Goal: Task Accomplishment & Management: Complete application form

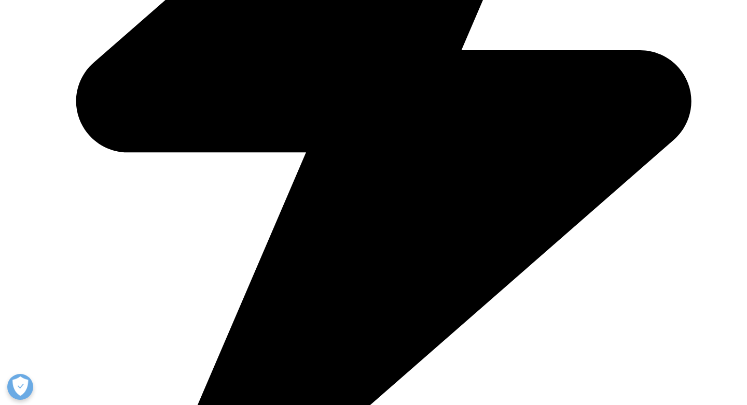
scroll to position [834, 0]
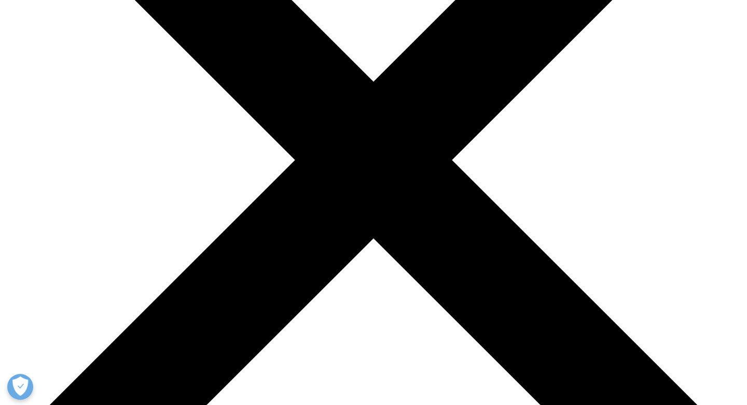
scroll to position [192, 0]
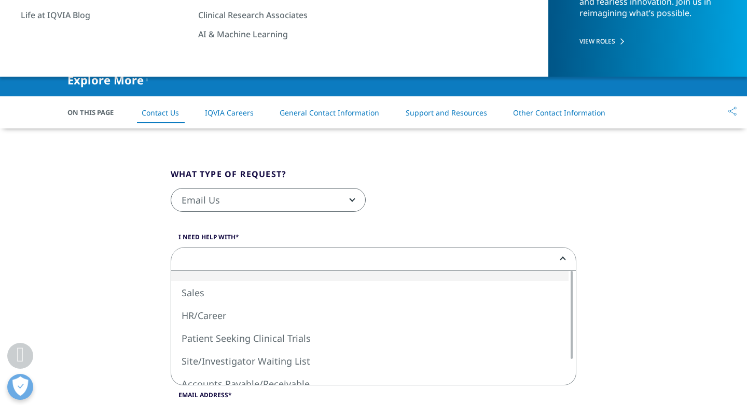
click at [388, 261] on span at bounding box center [373, 260] width 404 height 24
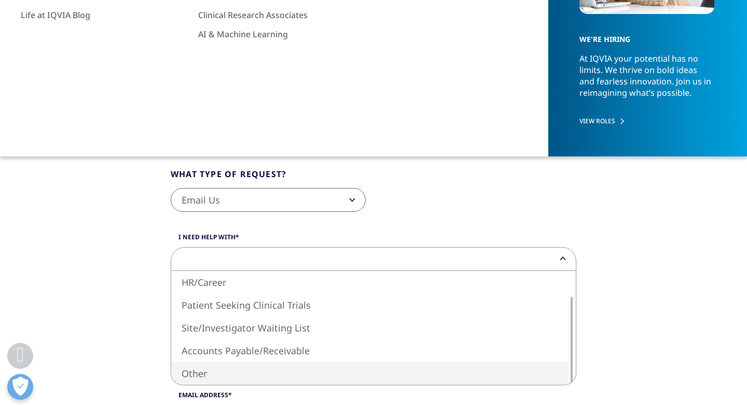
select select "Other"
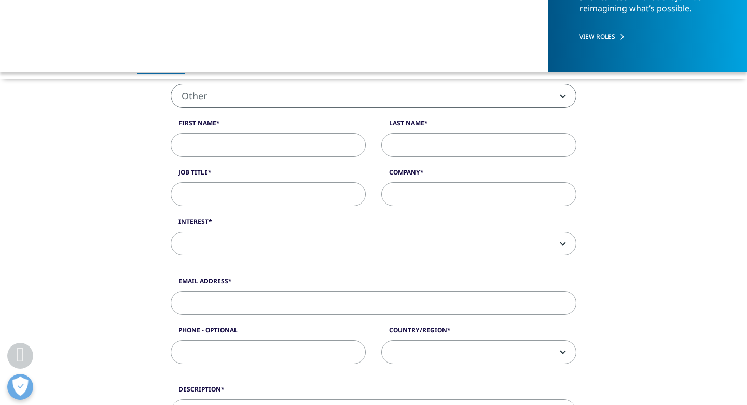
scroll to position [306, 0]
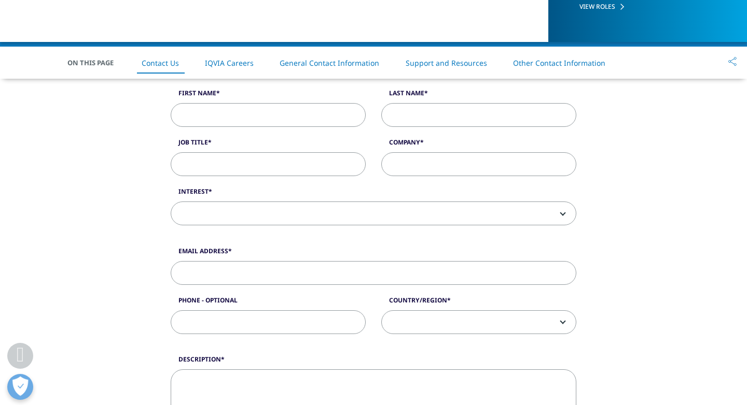
click at [282, 122] on input "First Name" at bounding box center [268, 115] width 195 height 24
type input "PHILIP"
type input "PEH"
type input "pehphilip@gmail.com"
type input "97617406"
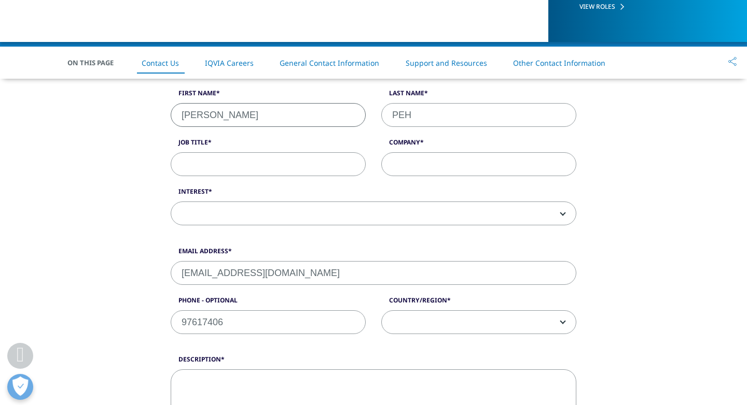
select select "[GEOGRAPHIC_DATA]"
click at [317, 165] on input "Job Title" at bounding box center [268, 164] width 195 height 24
type input "Agent"
click at [455, 167] on input "Company" at bounding box center [478, 164] width 195 height 24
type input "Propnex"
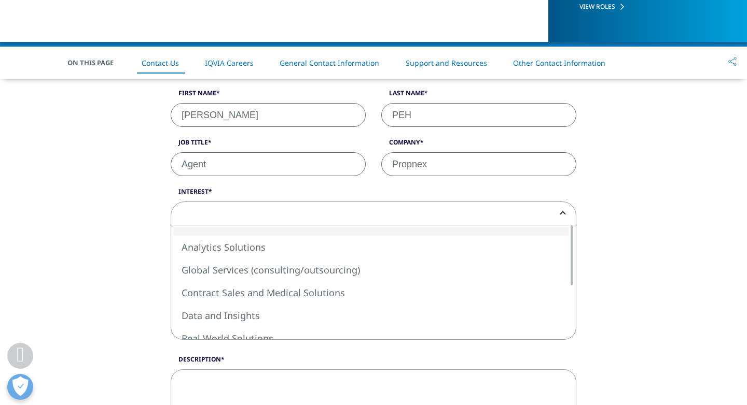
click at [325, 214] on span at bounding box center [373, 214] width 404 height 24
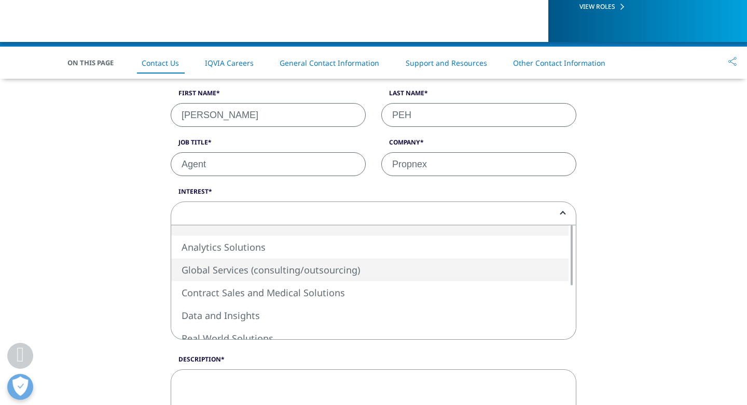
select select "Global Services"
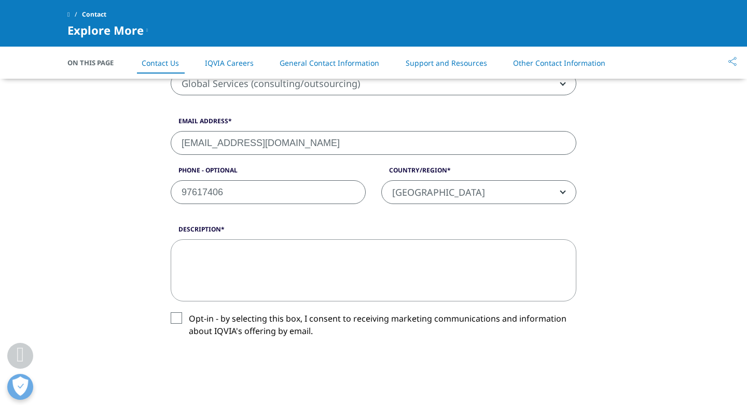
scroll to position [473, 0]
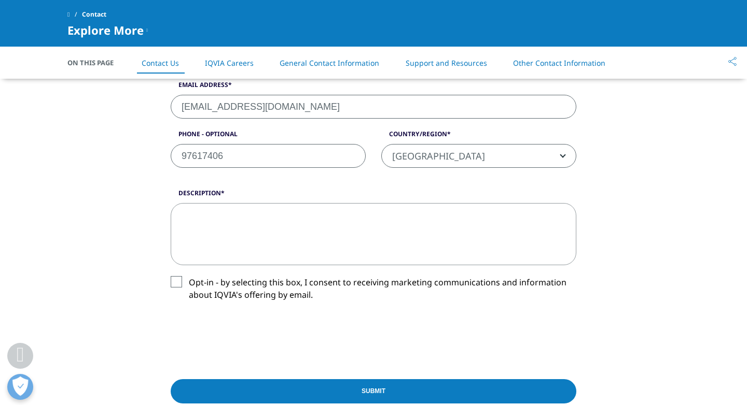
click at [228, 242] on textarea "Description" at bounding box center [373, 234] width 405 height 62
paste textarea "Dear Person In Charge, I hope this message finds you well. My name is Philip Pe…"
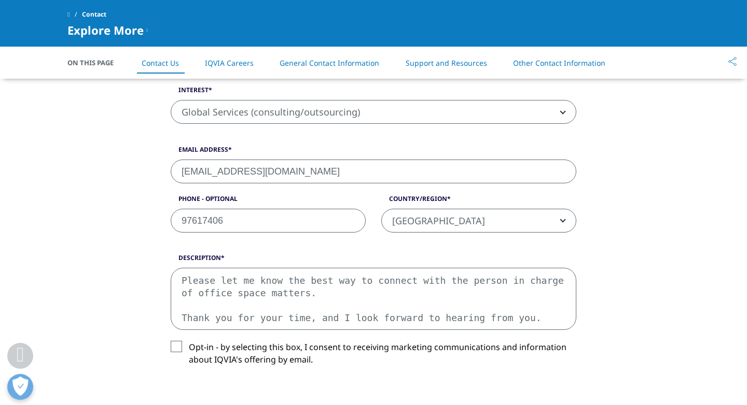
scroll to position [406, 0]
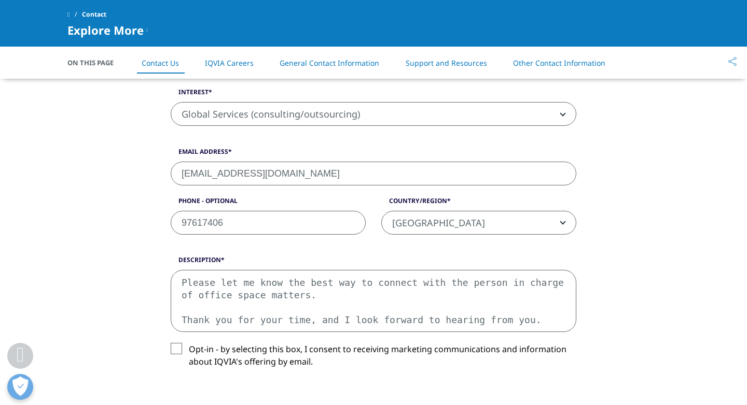
click at [428, 311] on textarea "Dear Person In Charge, I hope this message finds you well. My name is Philip Pe…" at bounding box center [373, 301] width 405 height 62
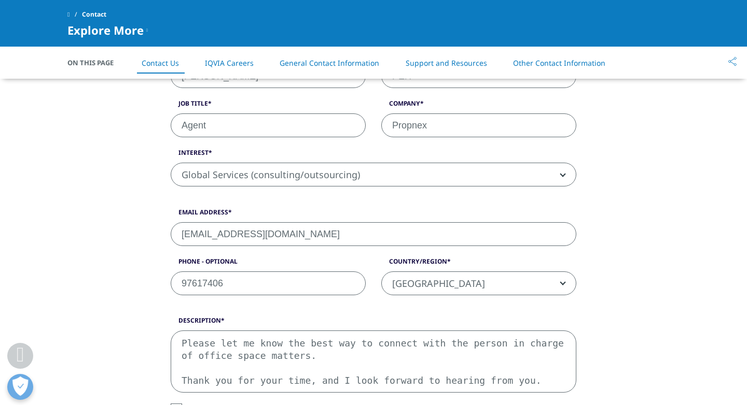
scroll to position [478, 0]
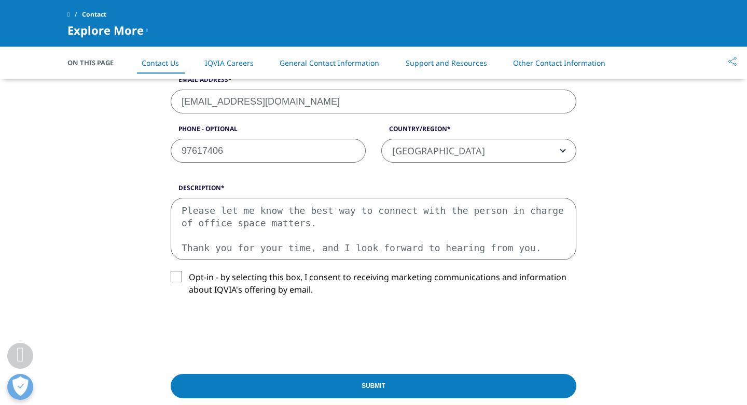
drag, startPoint x: 446, startPoint y: 230, endPoint x: 277, endPoint y: 162, distance: 181.7
click at [277, 162] on form "What type of request? Email Us Request a Demo IQVIA Institute Inquiries Media I…" at bounding box center [373, 128] width 405 height 650
drag, startPoint x: 309, startPoint y: 239, endPoint x: 304, endPoint y: 304, distance: 65.5
click at [304, 304] on div "Description Dear Person In Charge, I hope this message finds you well. My name …" at bounding box center [373, 248] width 421 height 129
click at [289, 214] on textarea "Dear Person In Charge, I hope this message finds you well. My name is Philip Pe…" at bounding box center [373, 229] width 405 height 62
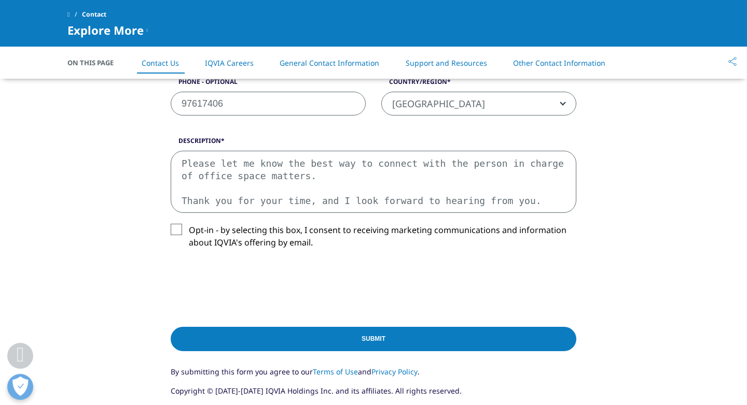
scroll to position [530, 0]
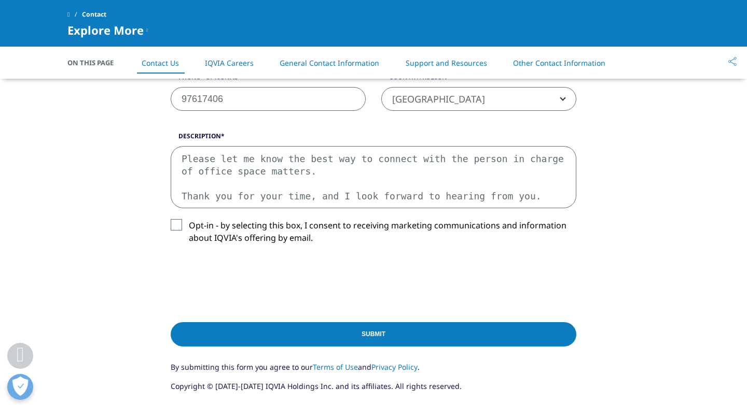
click at [225, 173] on textarea "Dear Person In Charge, I hope this message finds you well. My name is Philip Pe…" at bounding box center [373, 177] width 405 height 62
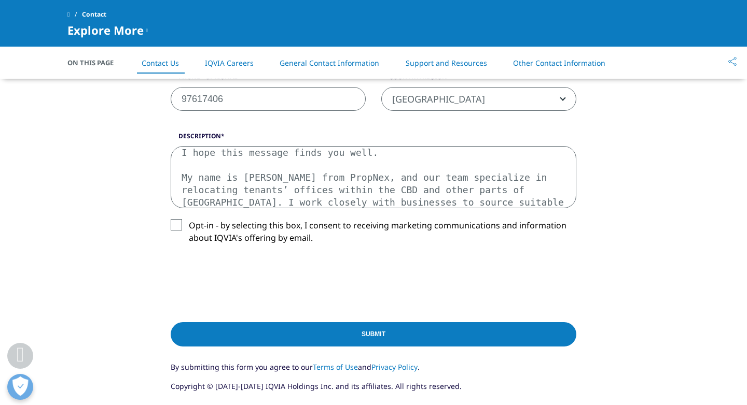
scroll to position [0, 0]
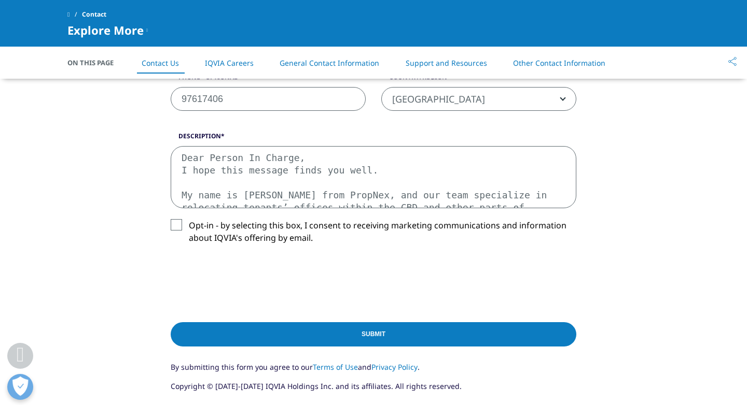
type textarea "Dear Person In Charge, I hope this message finds you well. My name is Philip Pe…"
click at [176, 227] on label "Opt-in - by selecting this box, I consent to receiving marketing communications…" at bounding box center [373, 234] width 405 height 31
click at [189, 219] on input "Opt-in - by selecting this box, I consent to receiving marketing communications…" at bounding box center [189, 219] width 0 height 0
click at [364, 335] on input "Submit" at bounding box center [373, 335] width 405 height 24
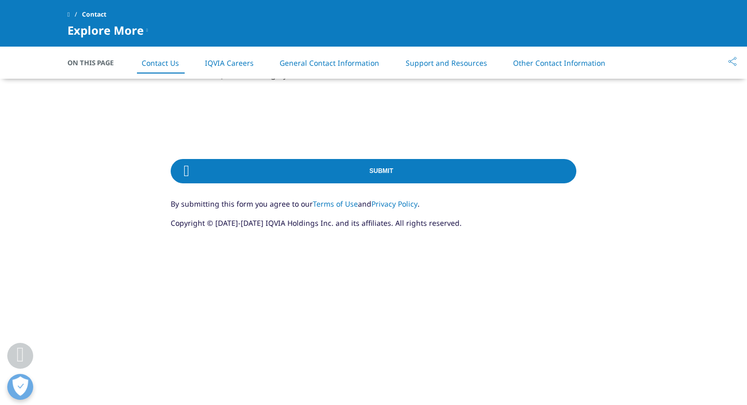
scroll to position [710, 0]
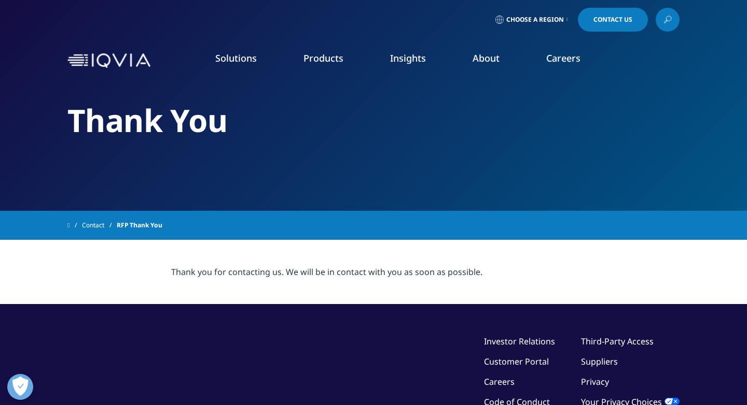
click at [617, 23] on span "Contact Us" at bounding box center [612, 20] width 39 height 6
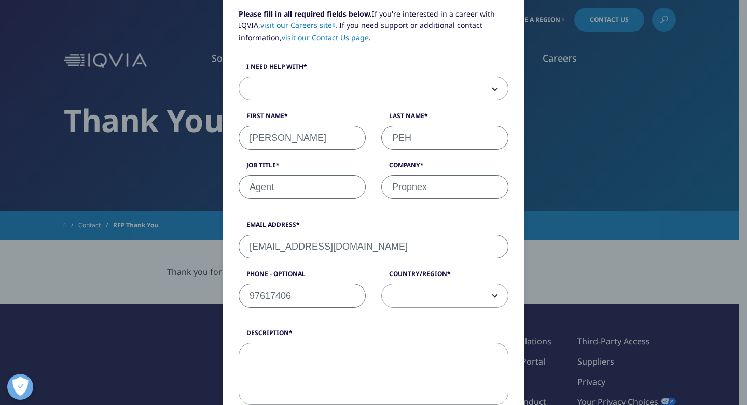
scroll to position [84, 0]
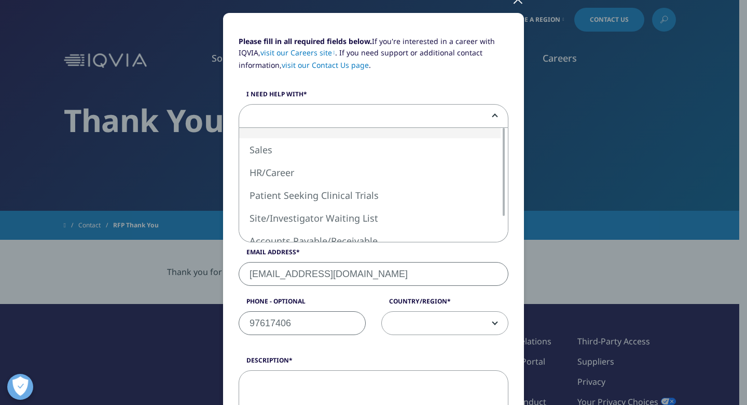
click at [473, 109] on span at bounding box center [373, 117] width 269 height 24
select select "Sales"
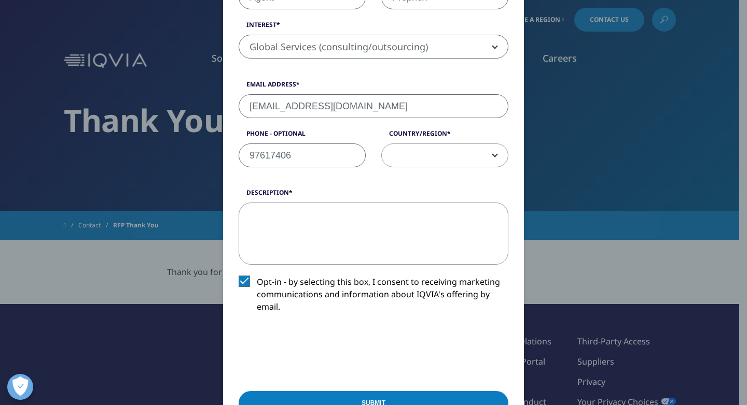
scroll to position [302, 0]
click at [389, 234] on textarea "Description" at bounding box center [374, 233] width 270 height 62
paste textarea "Dear Person In Charge, I hope this message finds you well. My name is Philip Pe…"
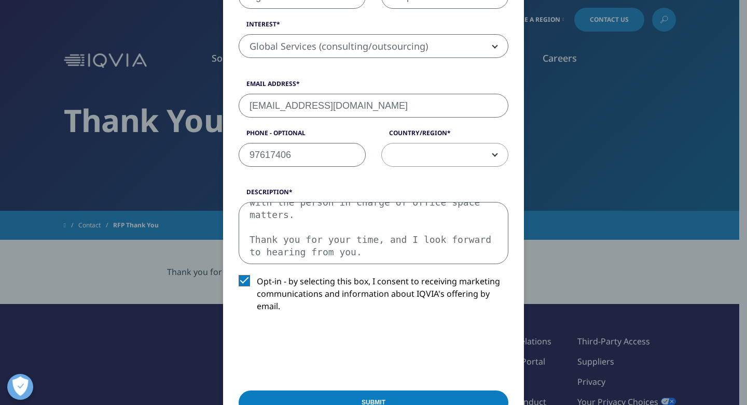
scroll to position [441, 0]
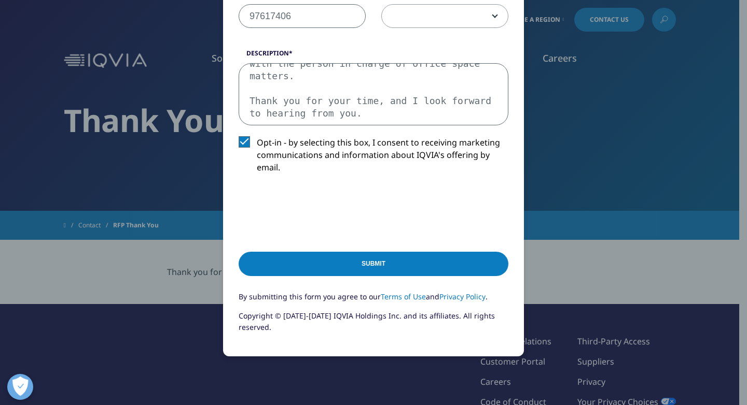
type textarea "Dear Person In Charge, I hope this message finds you well. My name is Philip Pe…"
click at [343, 264] on input "Submit" at bounding box center [374, 264] width 270 height 24
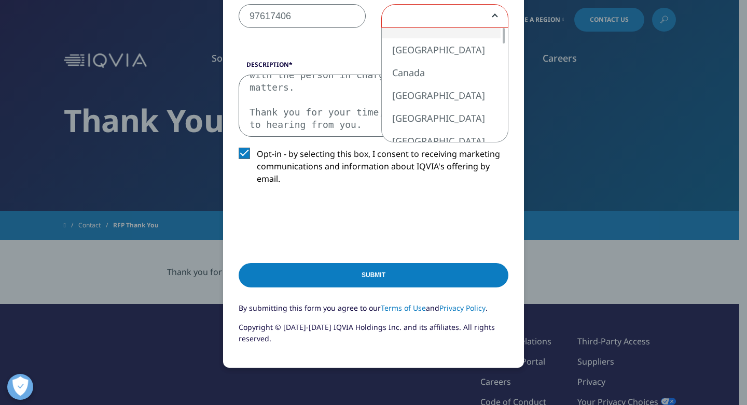
click at [485, 20] on span at bounding box center [445, 17] width 126 height 24
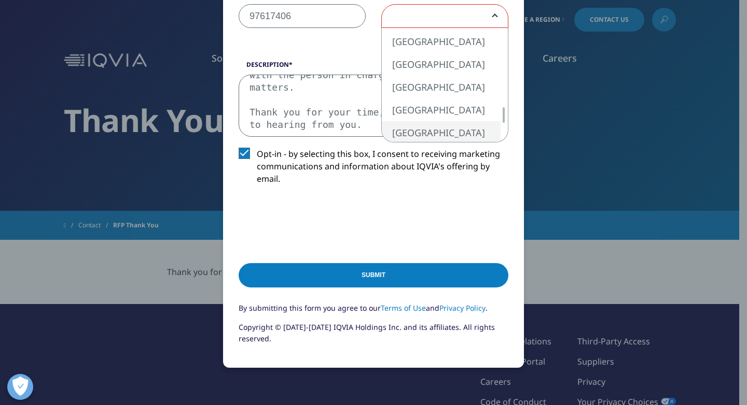
select select "[GEOGRAPHIC_DATA]"
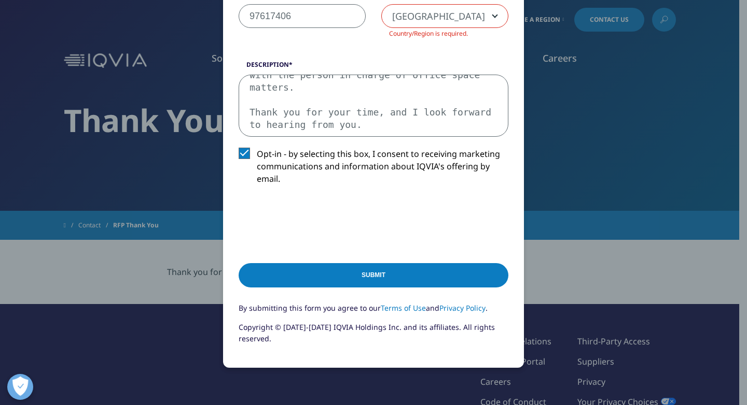
click at [407, 276] on input "Submit" at bounding box center [374, 275] width 270 height 24
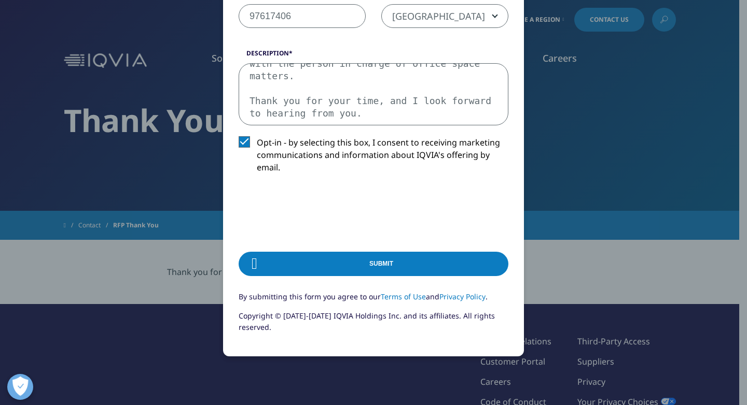
scroll to position [0, 0]
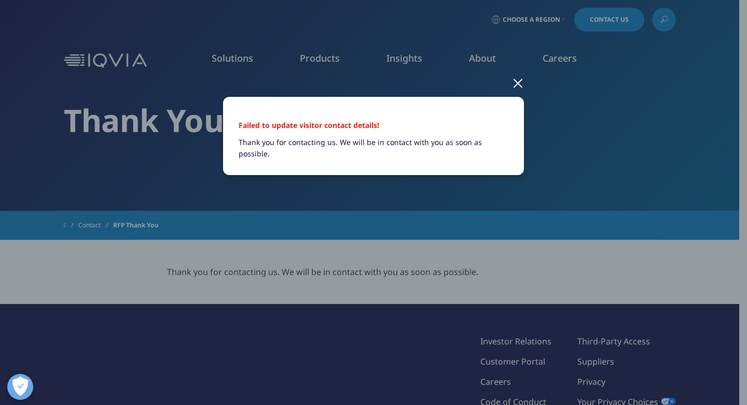
click at [516, 83] on div at bounding box center [518, 82] width 12 height 29
